Goal: Task Accomplishment & Management: Use online tool/utility

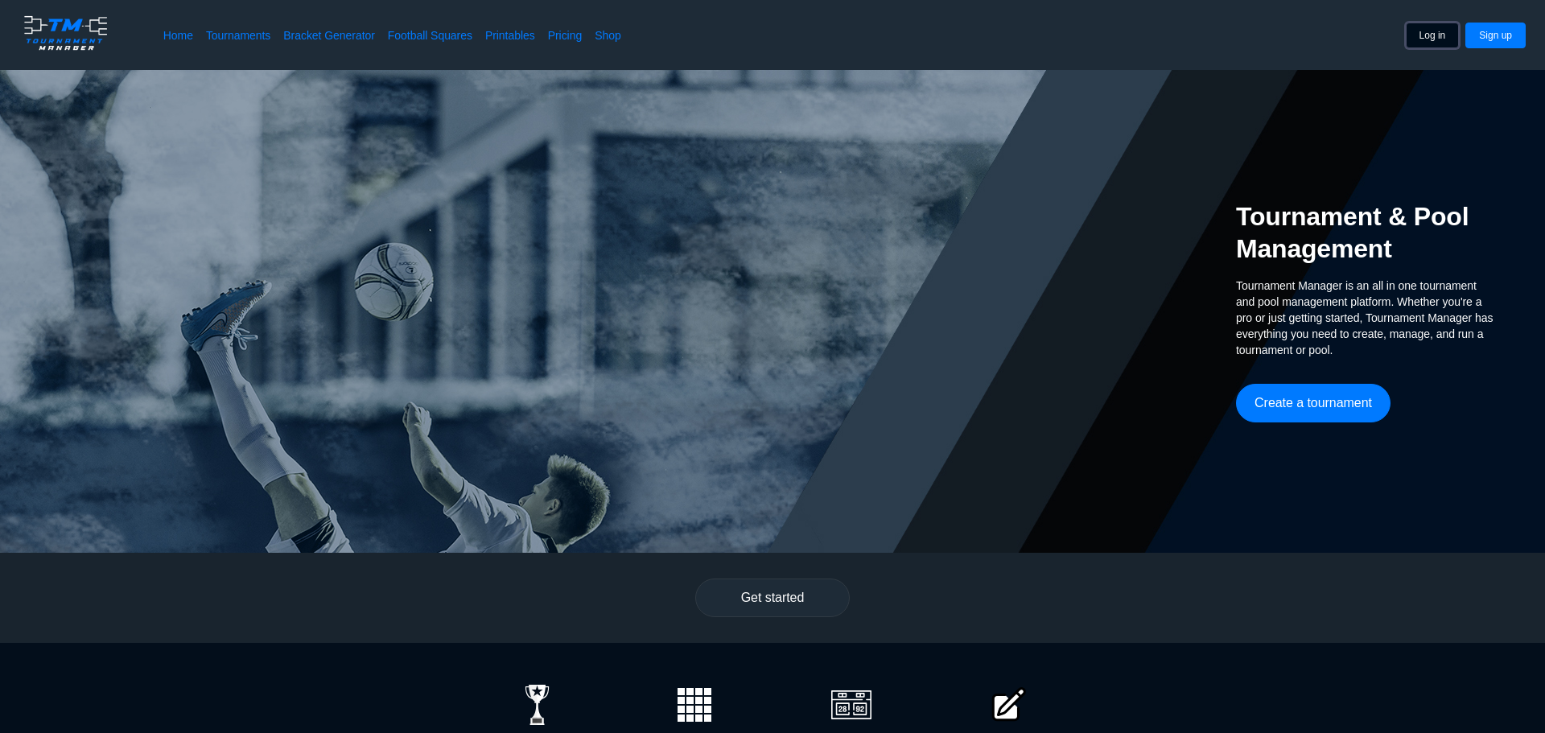
click at [1436, 34] on button "Log in" at bounding box center [1433, 36] width 54 height 26
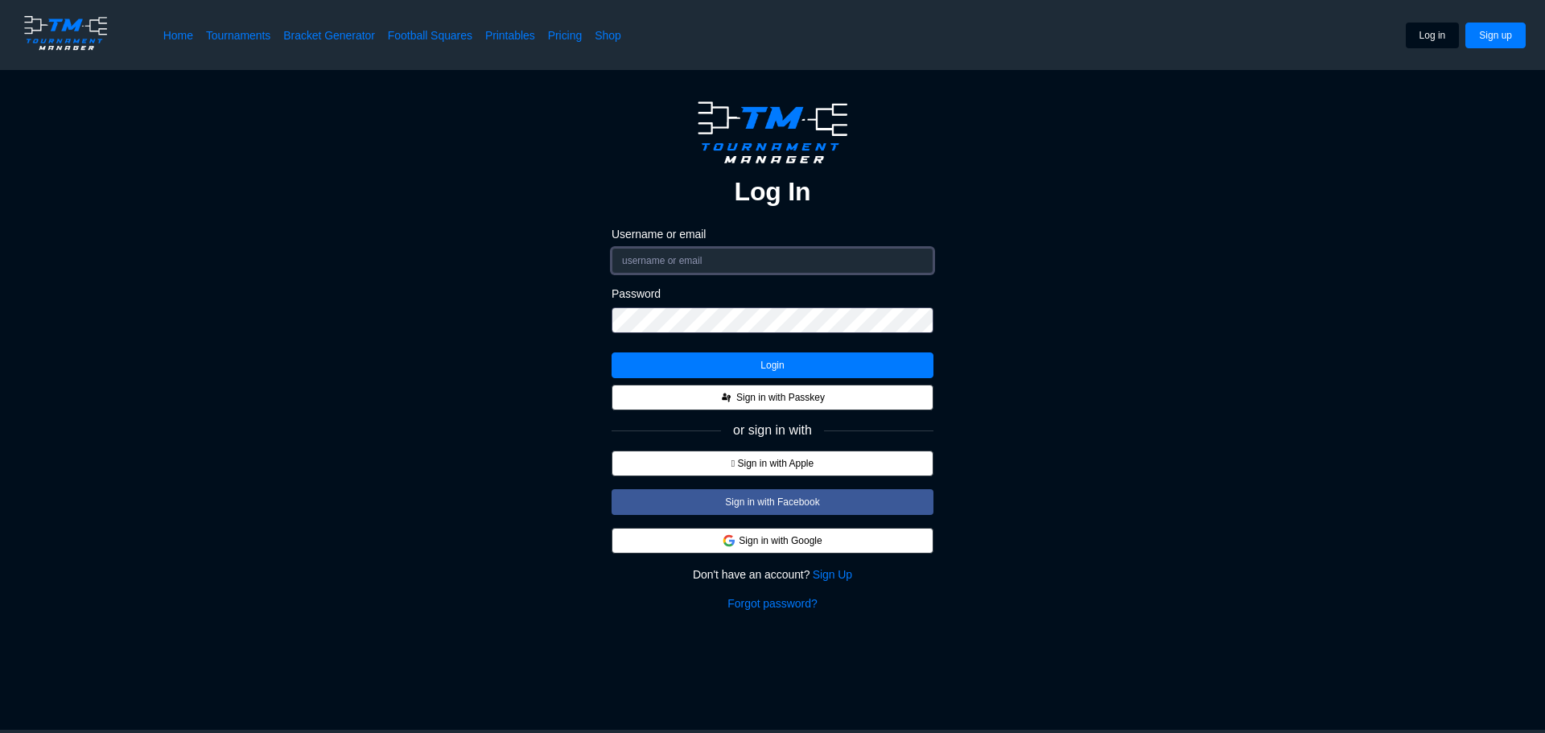
type input "joedesmond74@gmail.com"
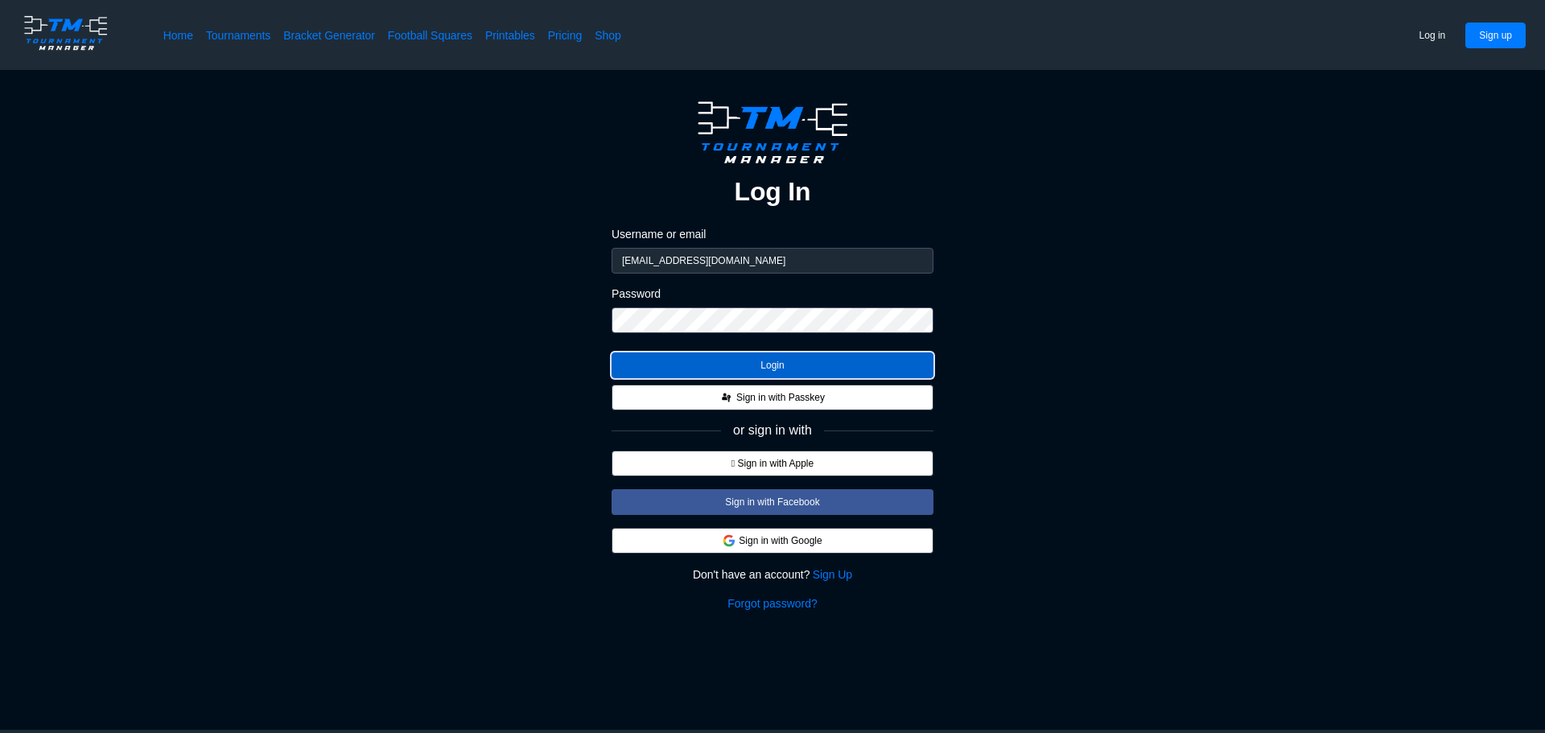
click at [782, 363] on button "Login" at bounding box center [773, 365] width 322 height 26
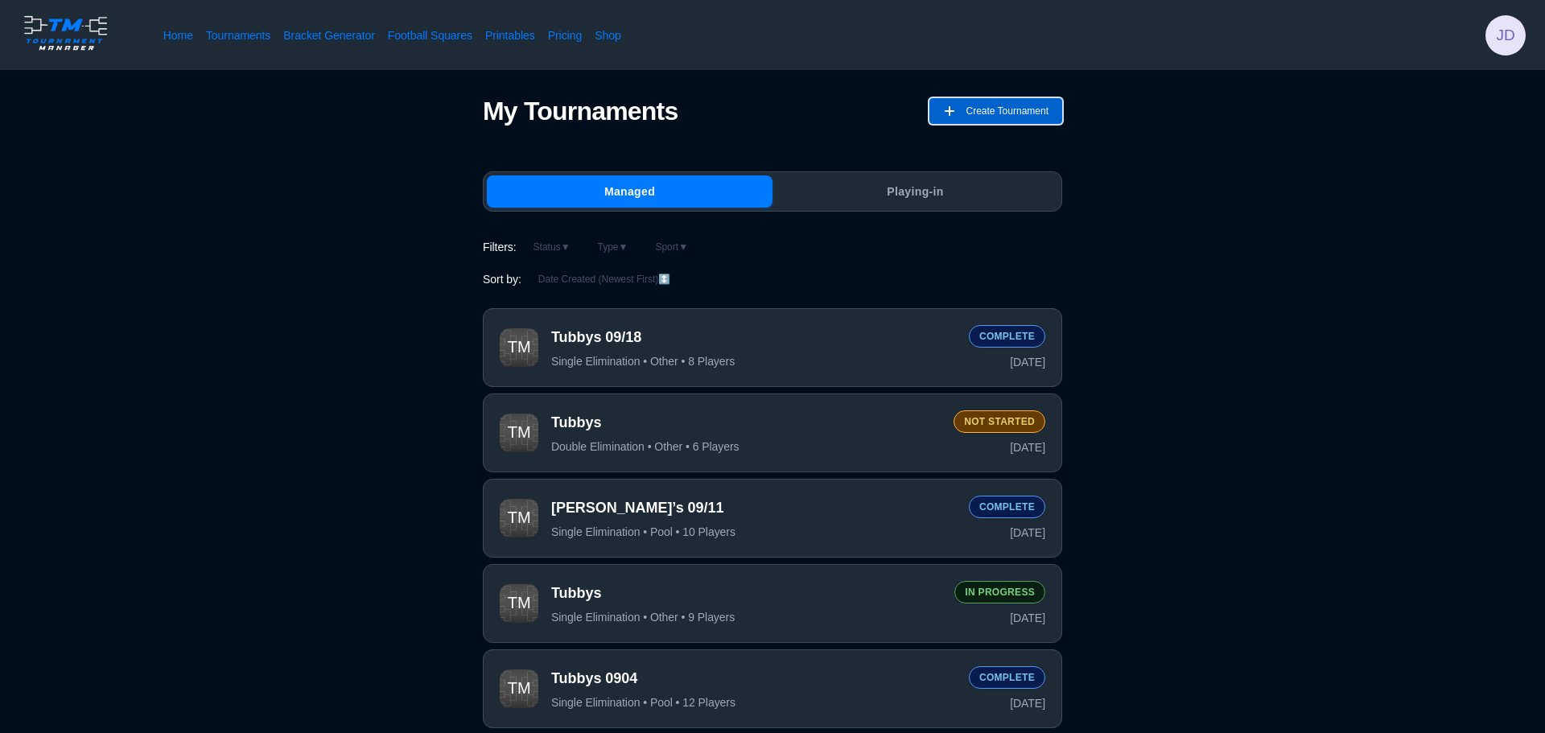
click at [994, 104] on span "Create Tournament" at bounding box center [1007, 111] width 83 height 26
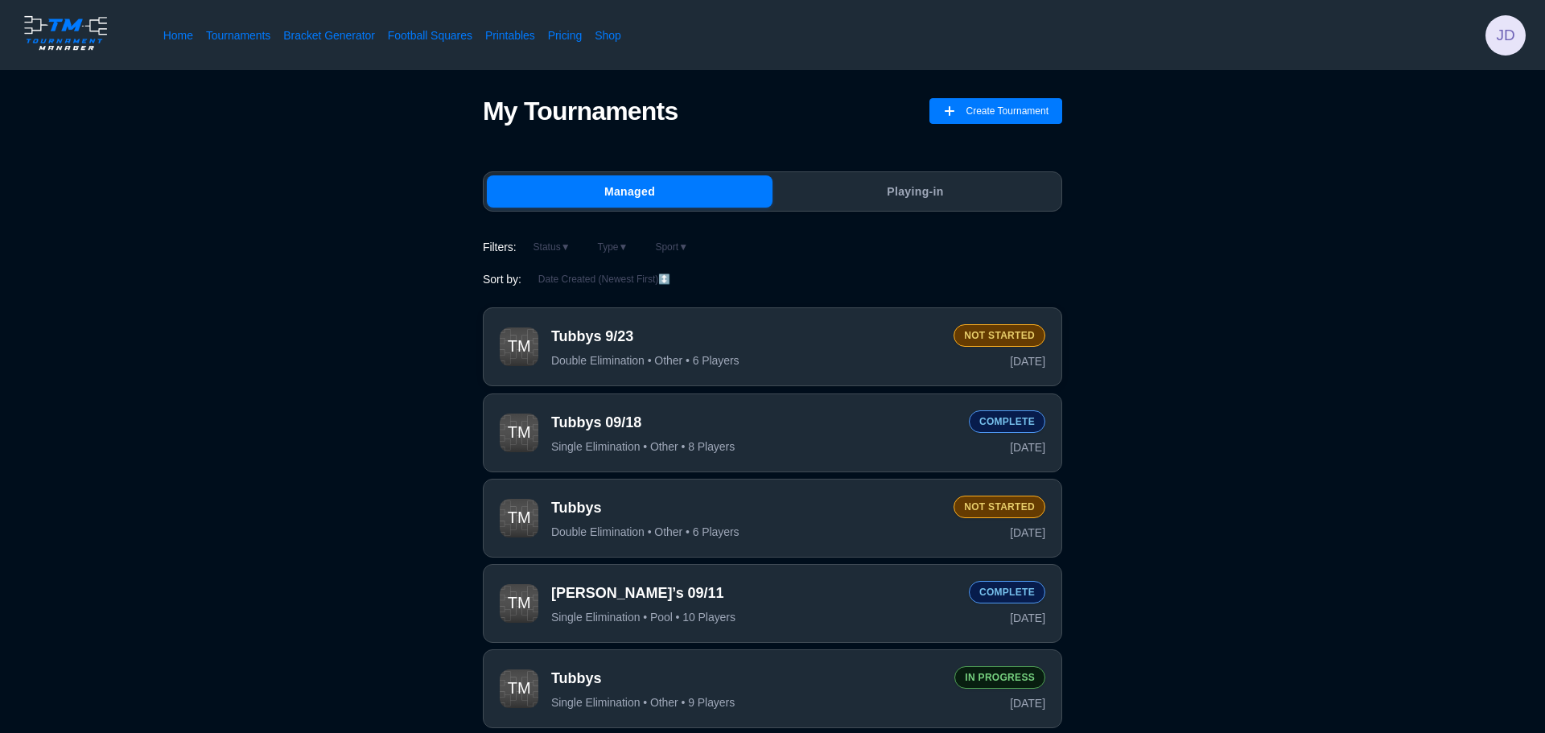
click at [674, 358] on span "Double Elimination • Other • 6 Players" at bounding box center [645, 360] width 188 height 14
